Goal: Communication & Community: Participate in discussion

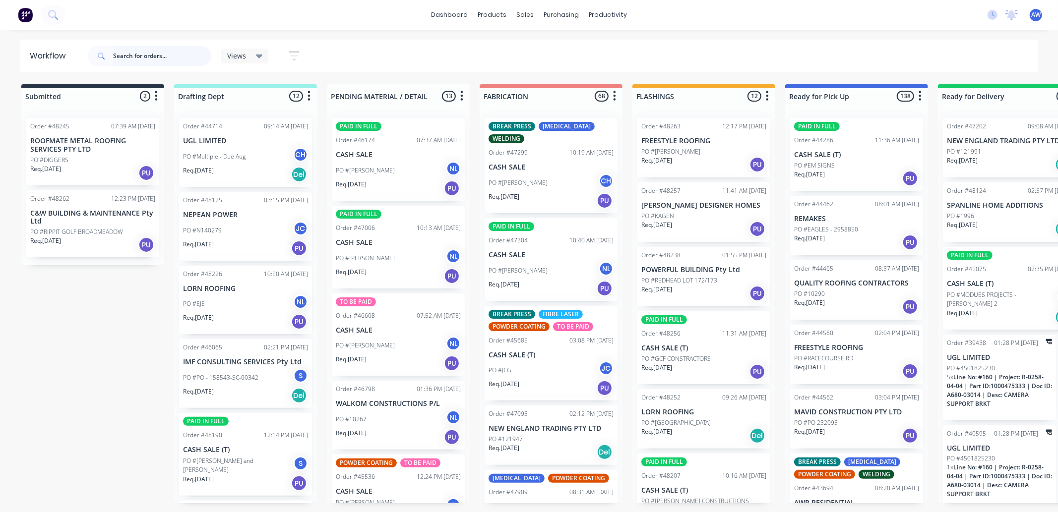
click at [152, 56] on input "text" at bounding box center [162, 56] width 98 height 20
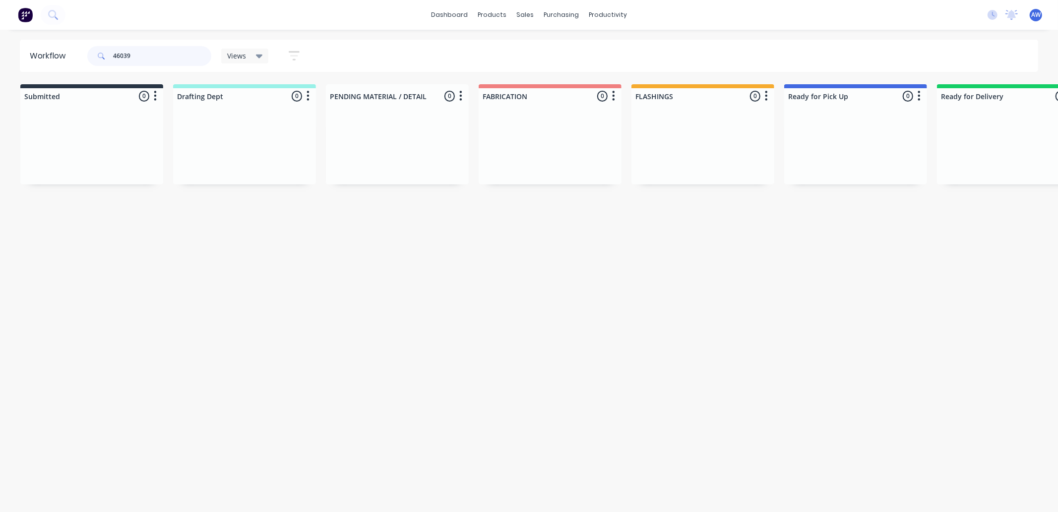
scroll to position [0, 596]
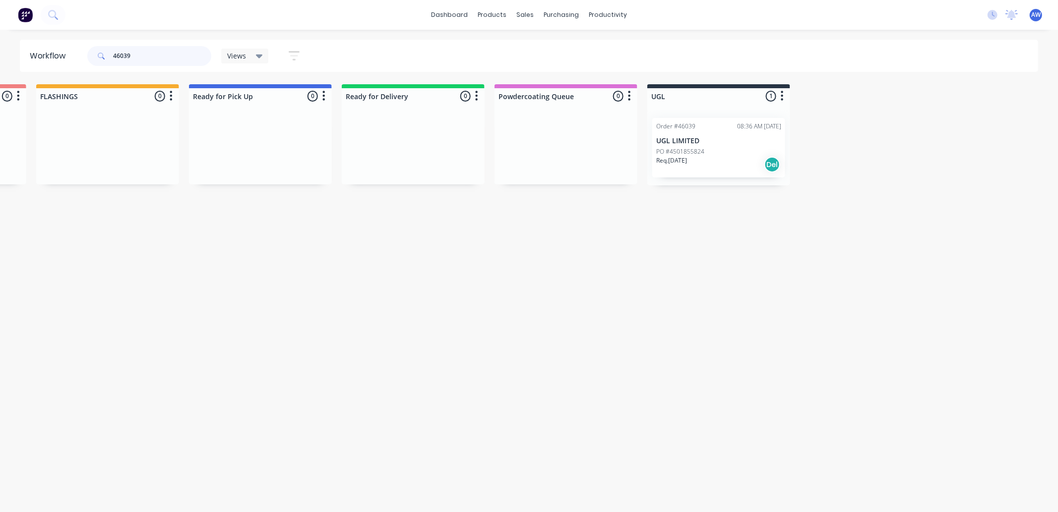
type input "46039"
click at [735, 150] on div "PO #4501855824" at bounding box center [718, 151] width 125 height 9
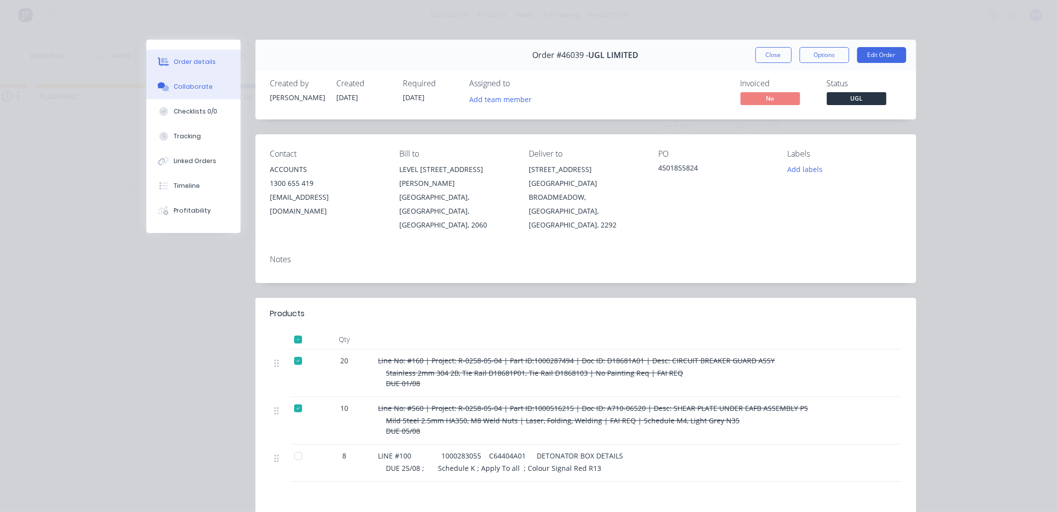
click at [196, 82] on div "Collaborate" at bounding box center [193, 86] width 39 height 9
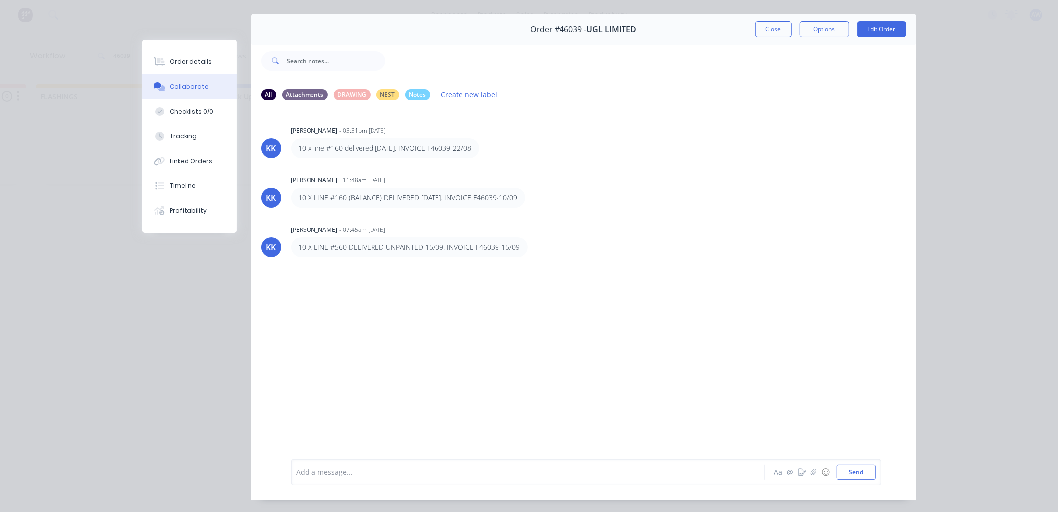
scroll to position [0, 0]
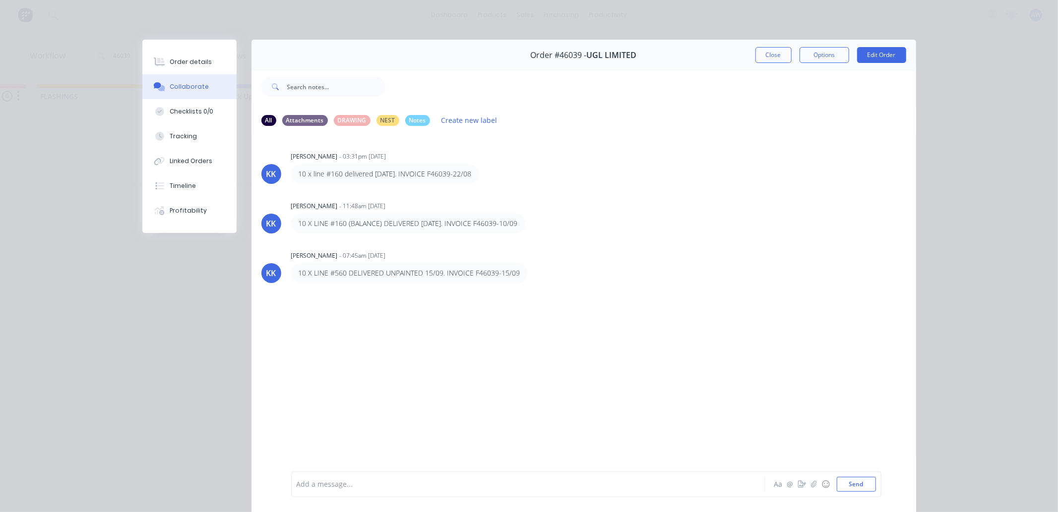
click at [341, 483] on div at bounding box center [514, 485] width 434 height 10
click at [766, 49] on button "Close" at bounding box center [773, 55] width 36 height 16
